Goal: Navigation & Orientation: Find specific page/section

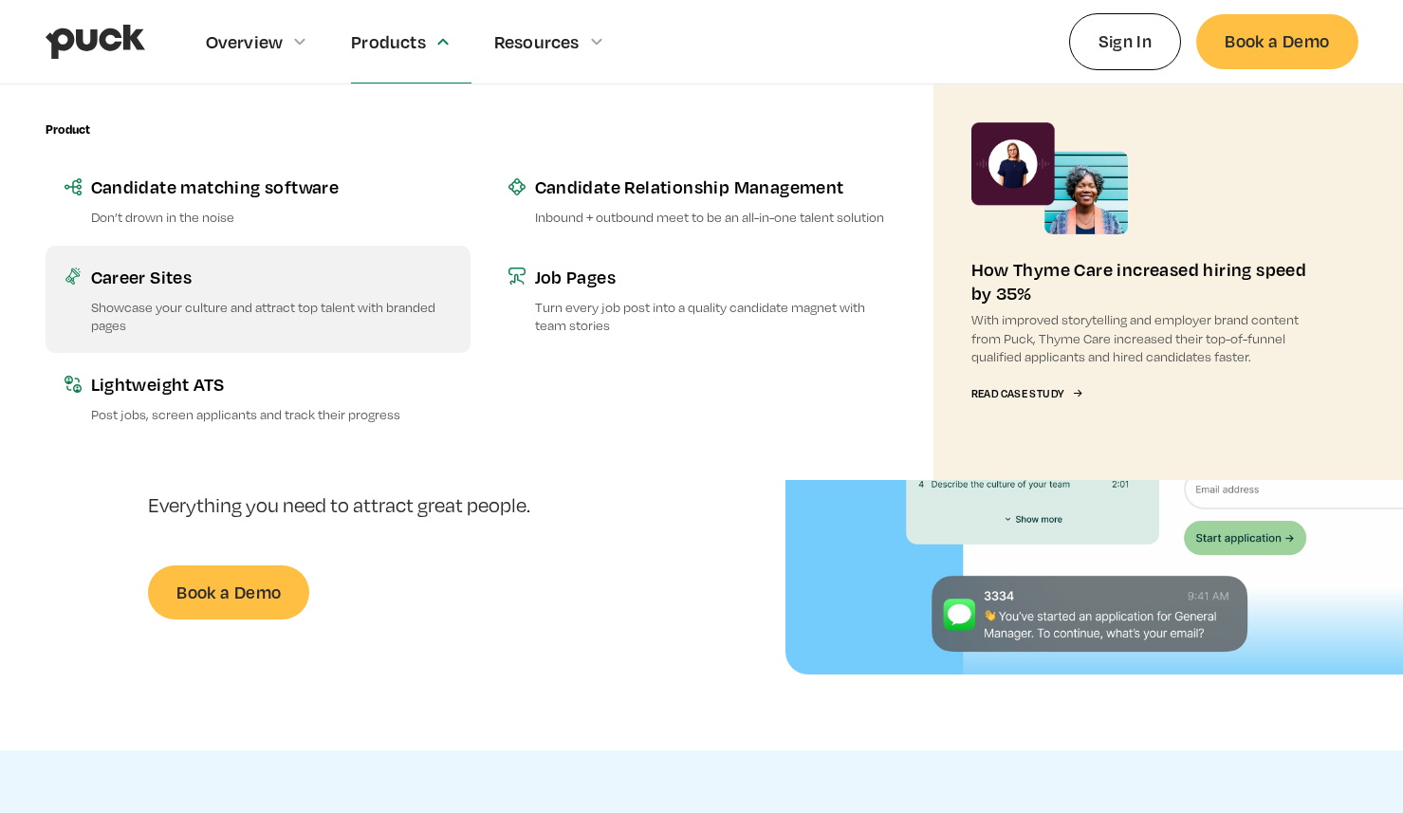
click at [164, 282] on div "Career Sites" at bounding box center [271, 277] width 360 height 24
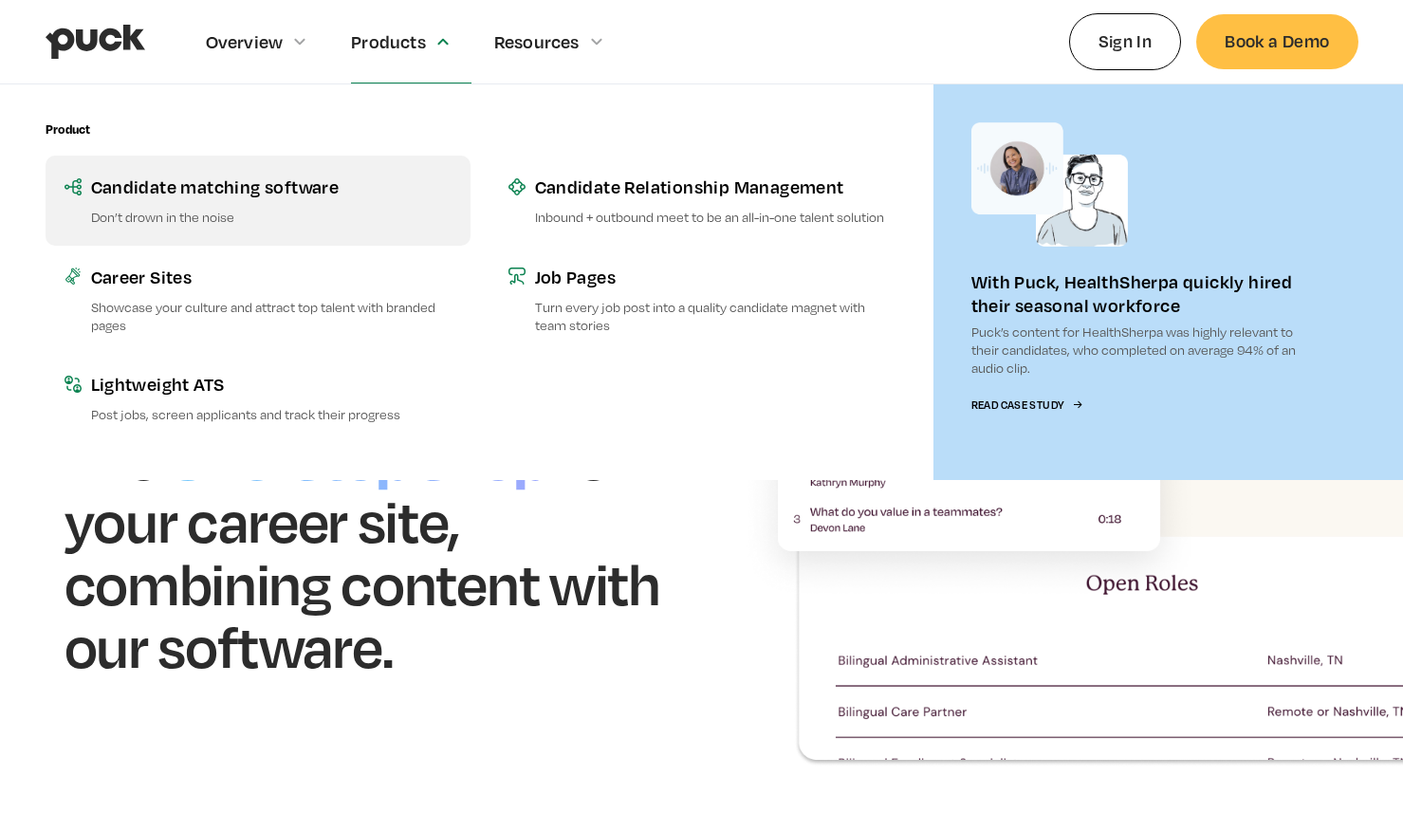
click at [318, 187] on div "Candidate matching software" at bounding box center [271, 187] width 360 height 24
